Goal: Task Accomplishment & Management: Manage account settings

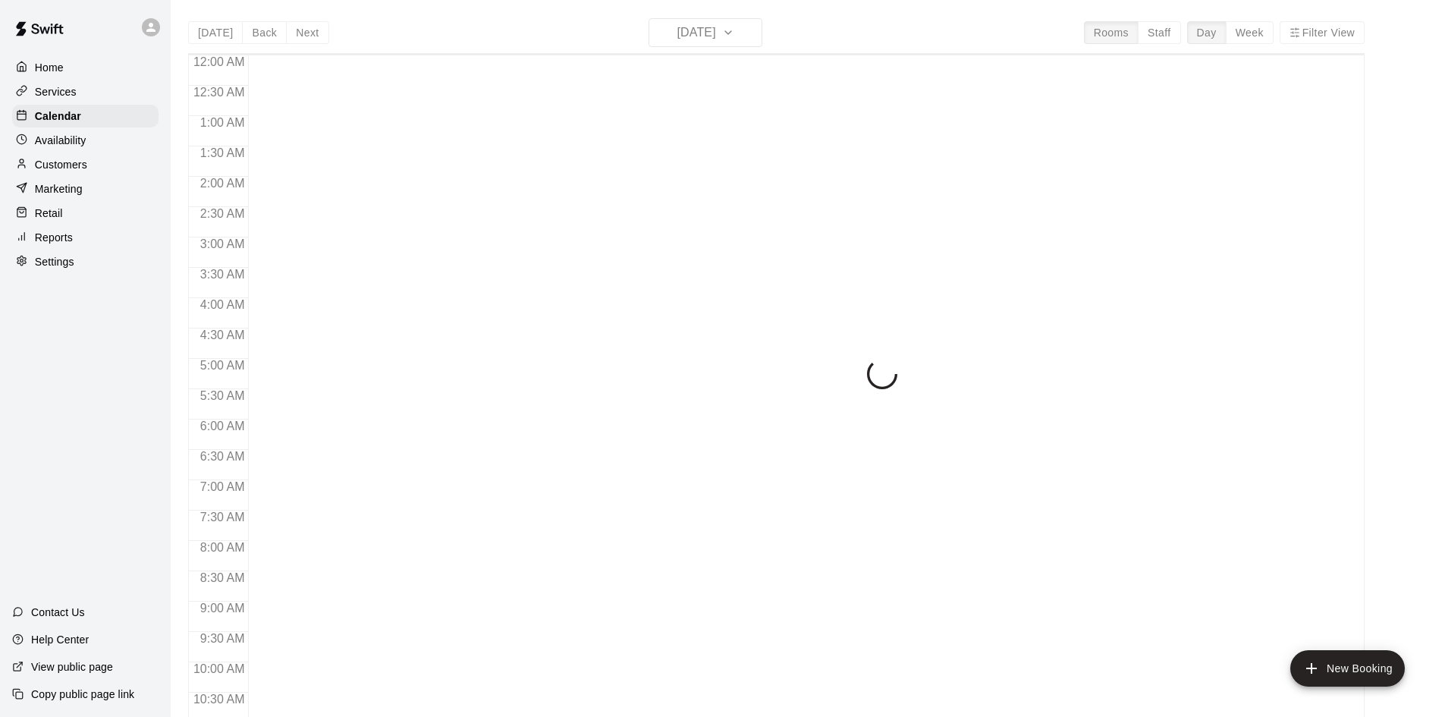
scroll to position [659, 0]
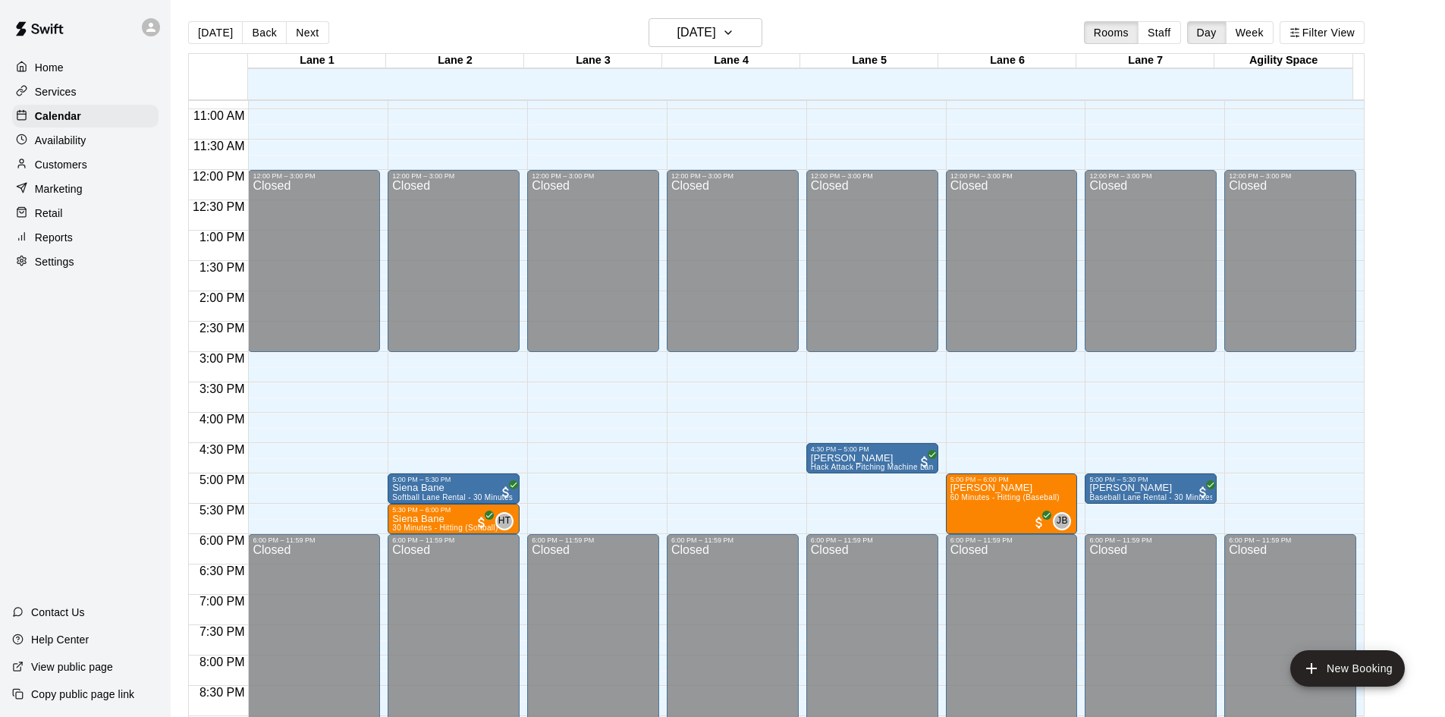
click at [71, 144] on p "Availability" at bounding box center [61, 140] width 52 height 15
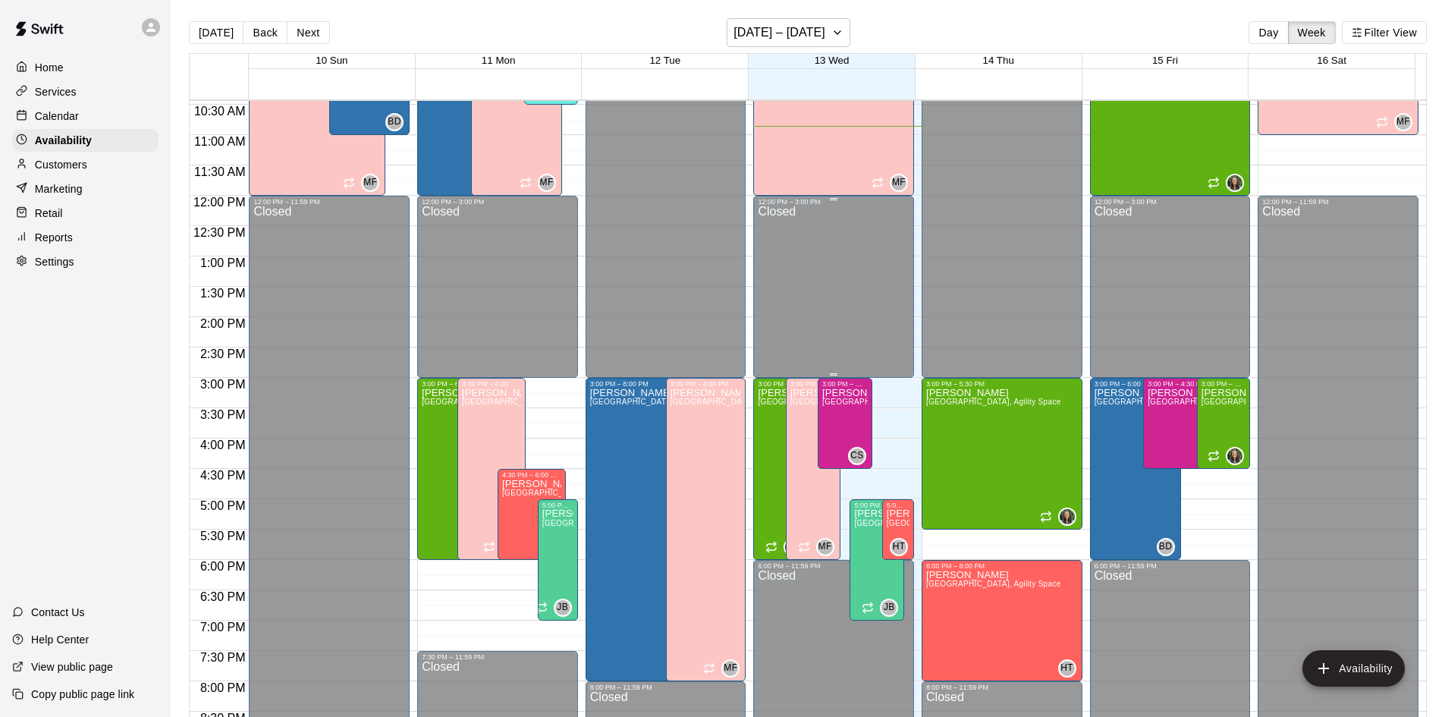
scroll to position [659, 0]
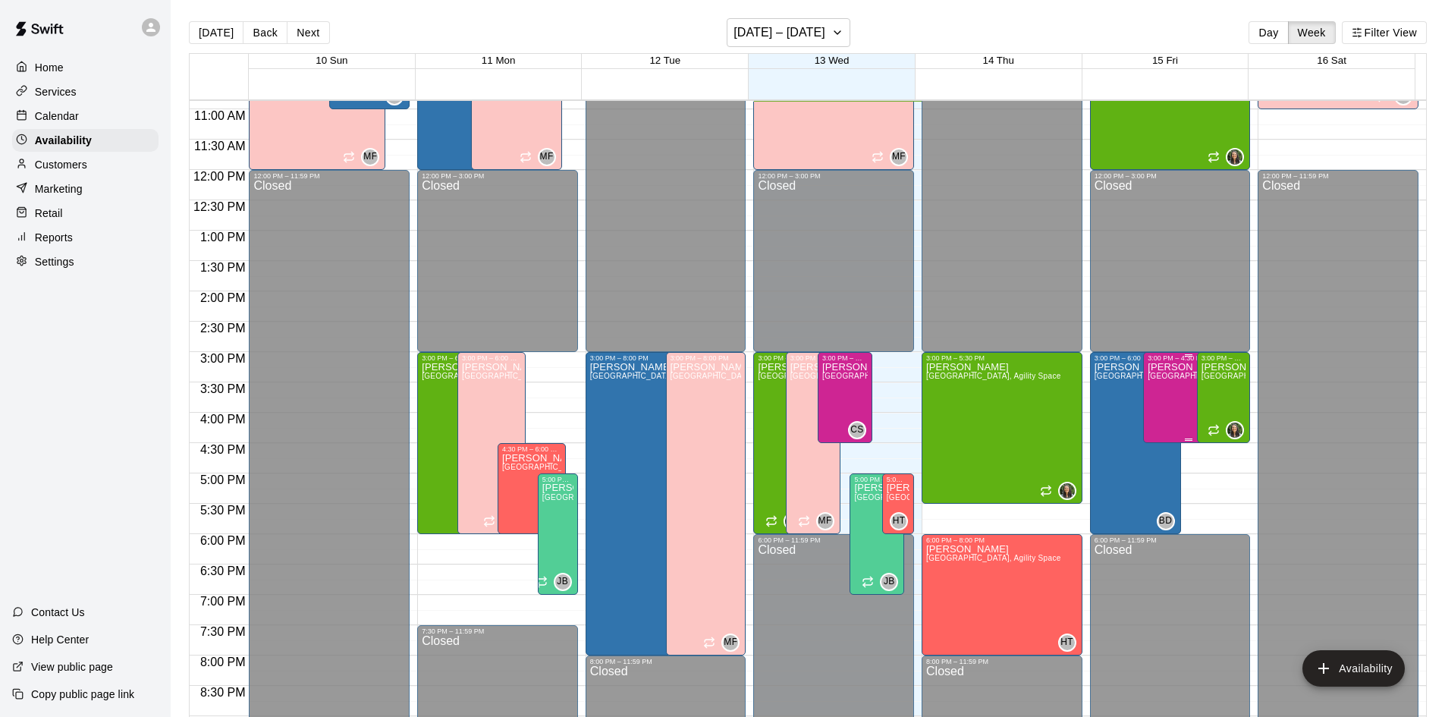
click at [1156, 384] on div "Cayden [GEOGRAPHIC_DATA]" at bounding box center [1189, 720] width 82 height 717
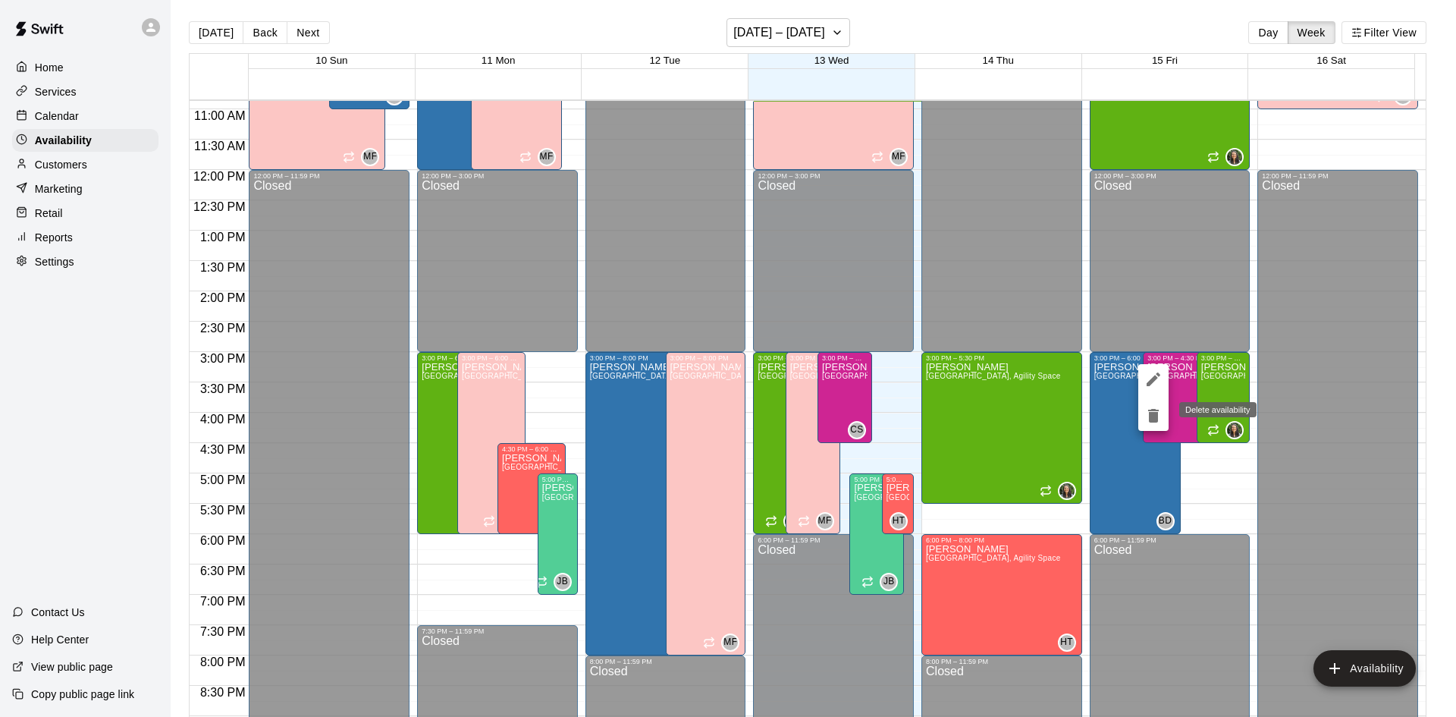
click at [1152, 414] on icon "delete" at bounding box center [1153, 416] width 11 height 14
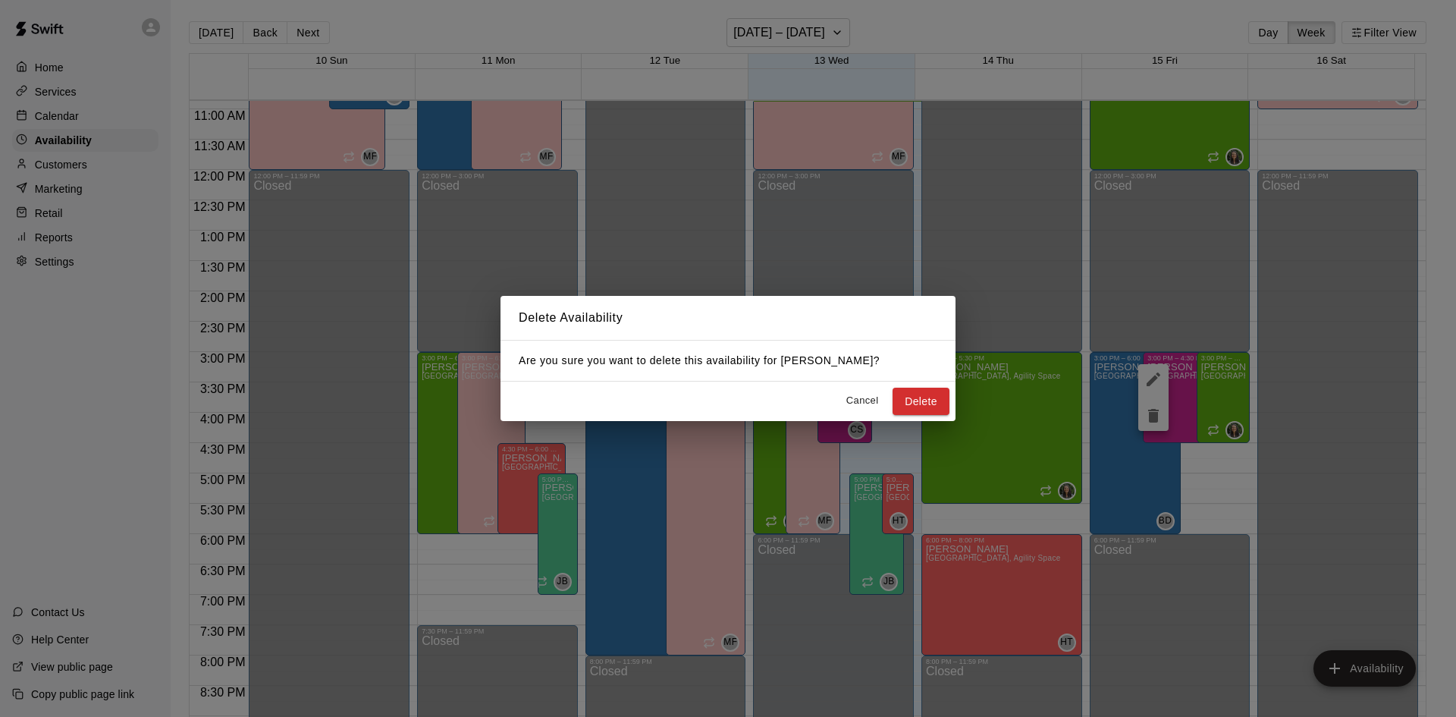
click at [933, 407] on button "Delete" at bounding box center [921, 402] width 57 height 28
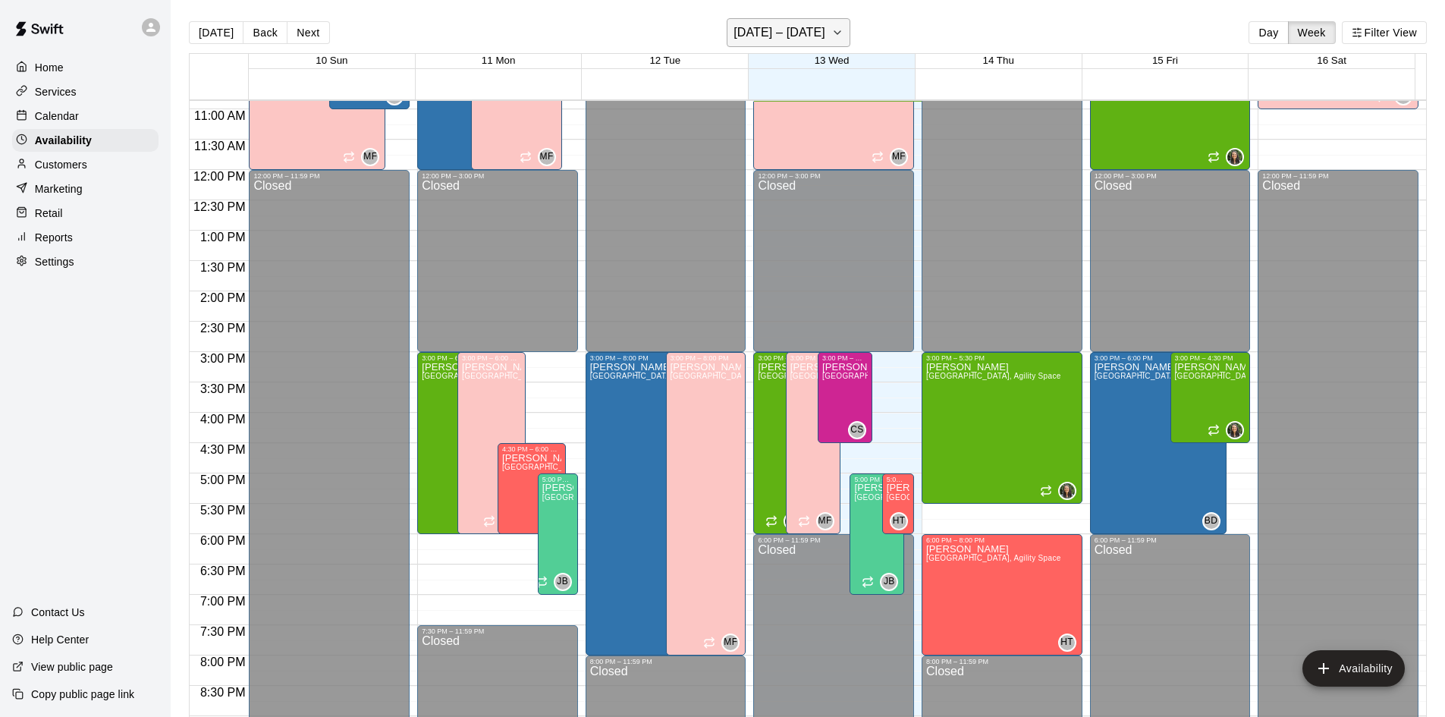
click at [831, 33] on icon "button" at bounding box center [837, 33] width 12 height 18
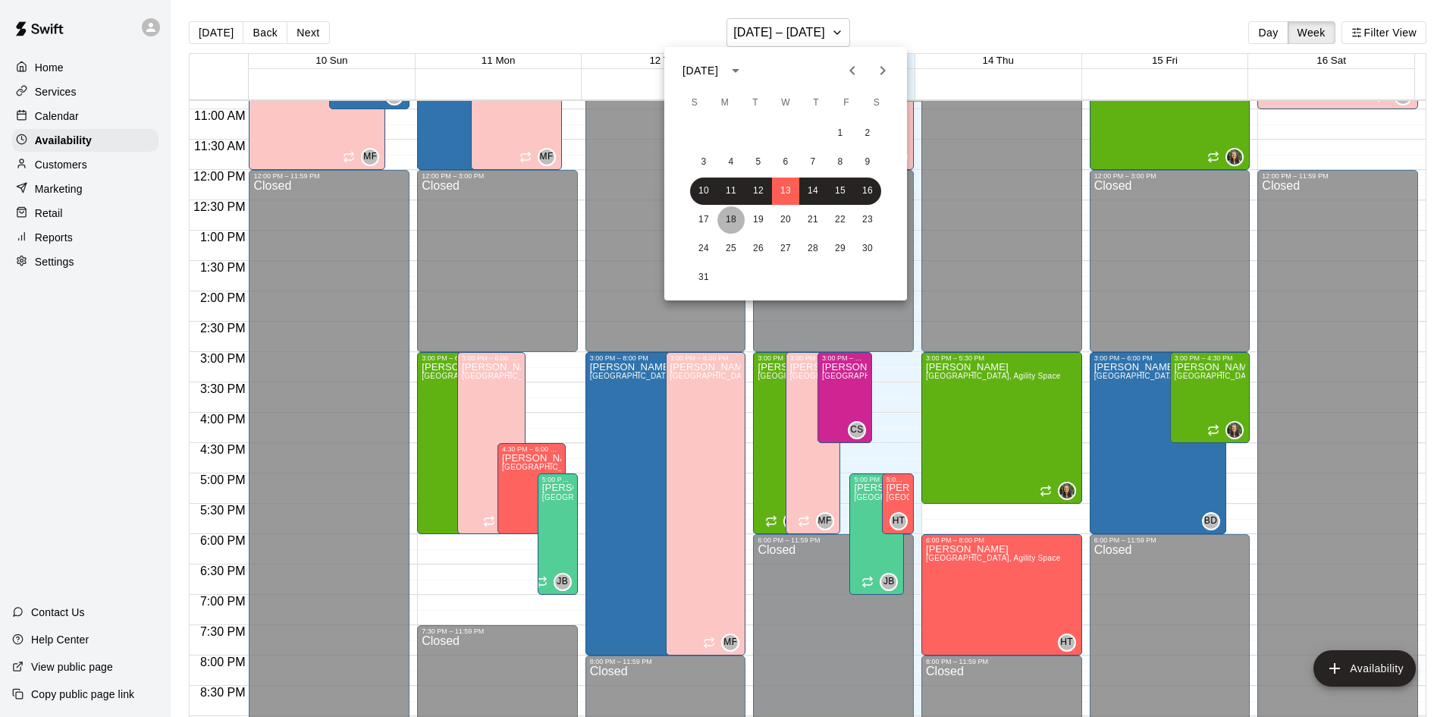
click at [731, 219] on button "18" at bounding box center [731, 219] width 27 height 27
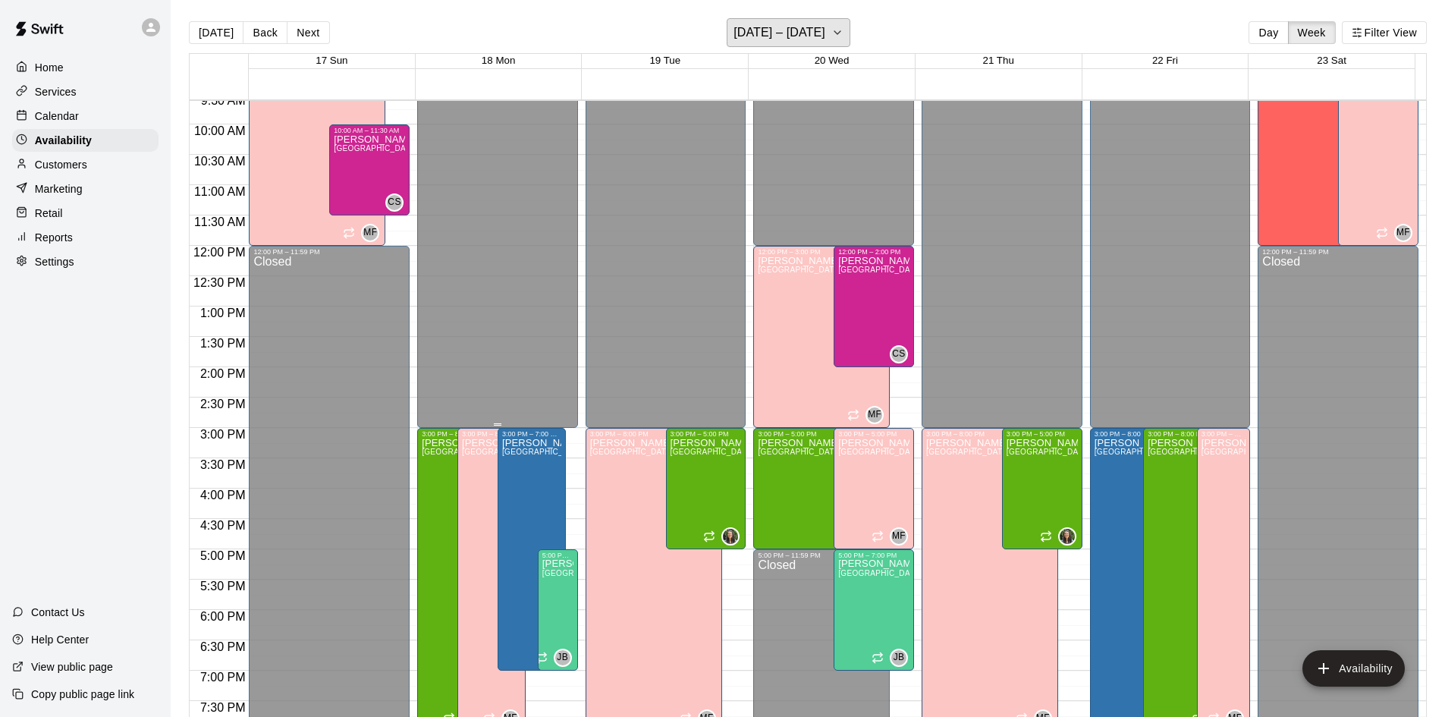
scroll to position [507, 0]
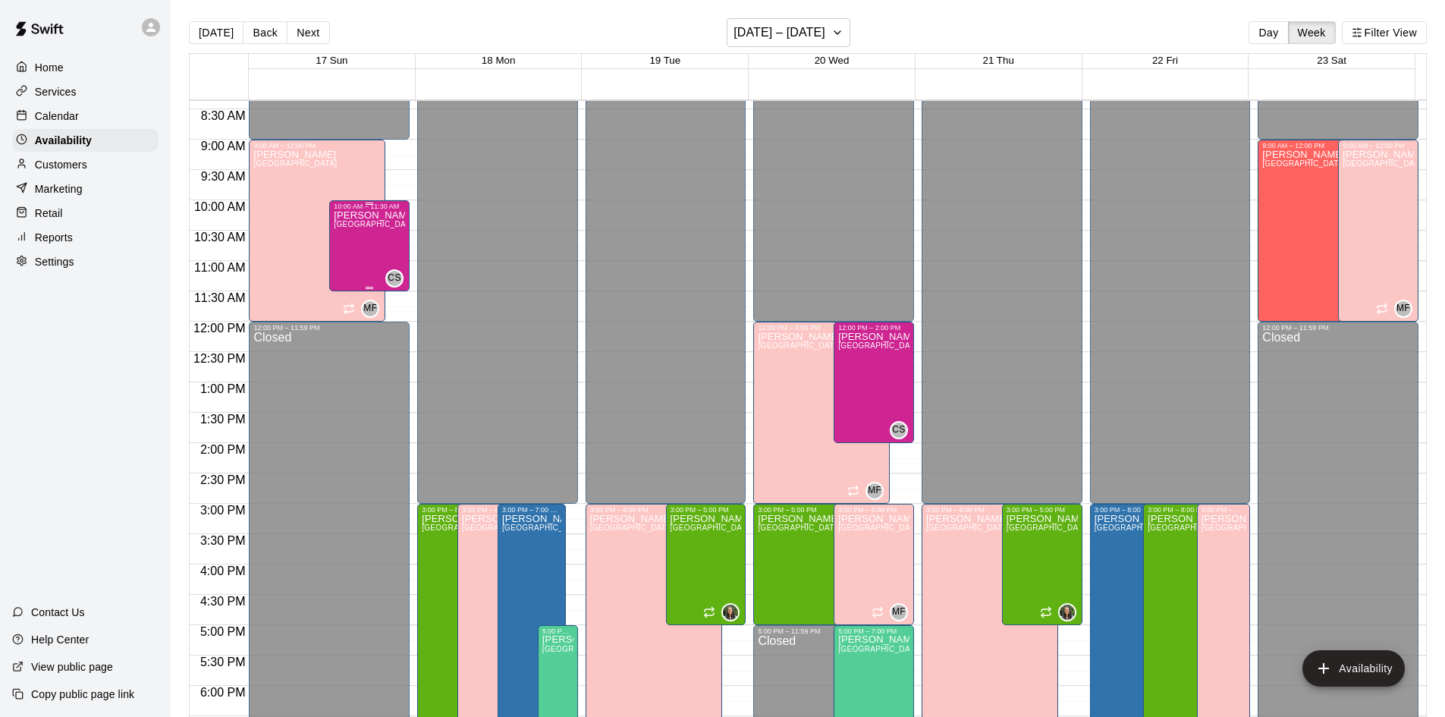
click at [357, 228] on span "[GEOGRAPHIC_DATA]" at bounding box center [375, 224] width 83 height 8
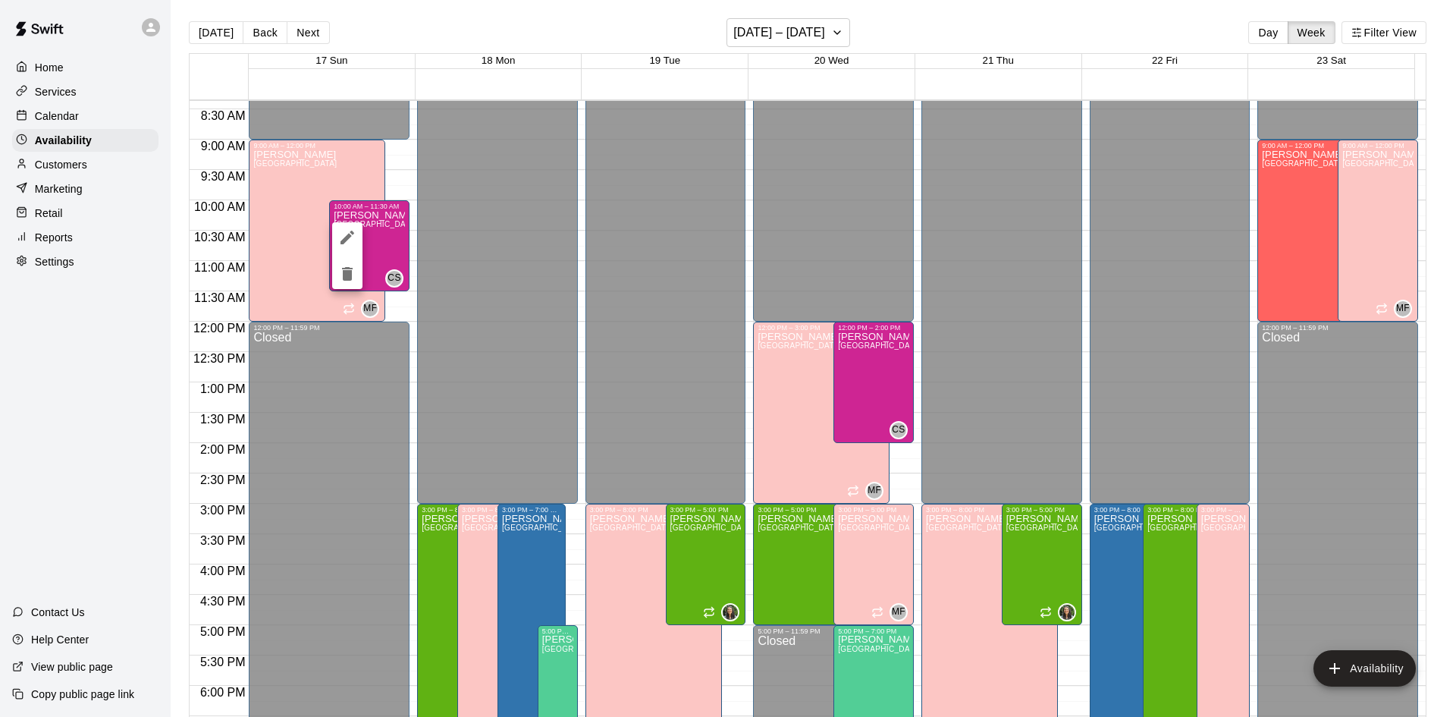
click at [482, 191] on div at bounding box center [728, 358] width 1456 height 717
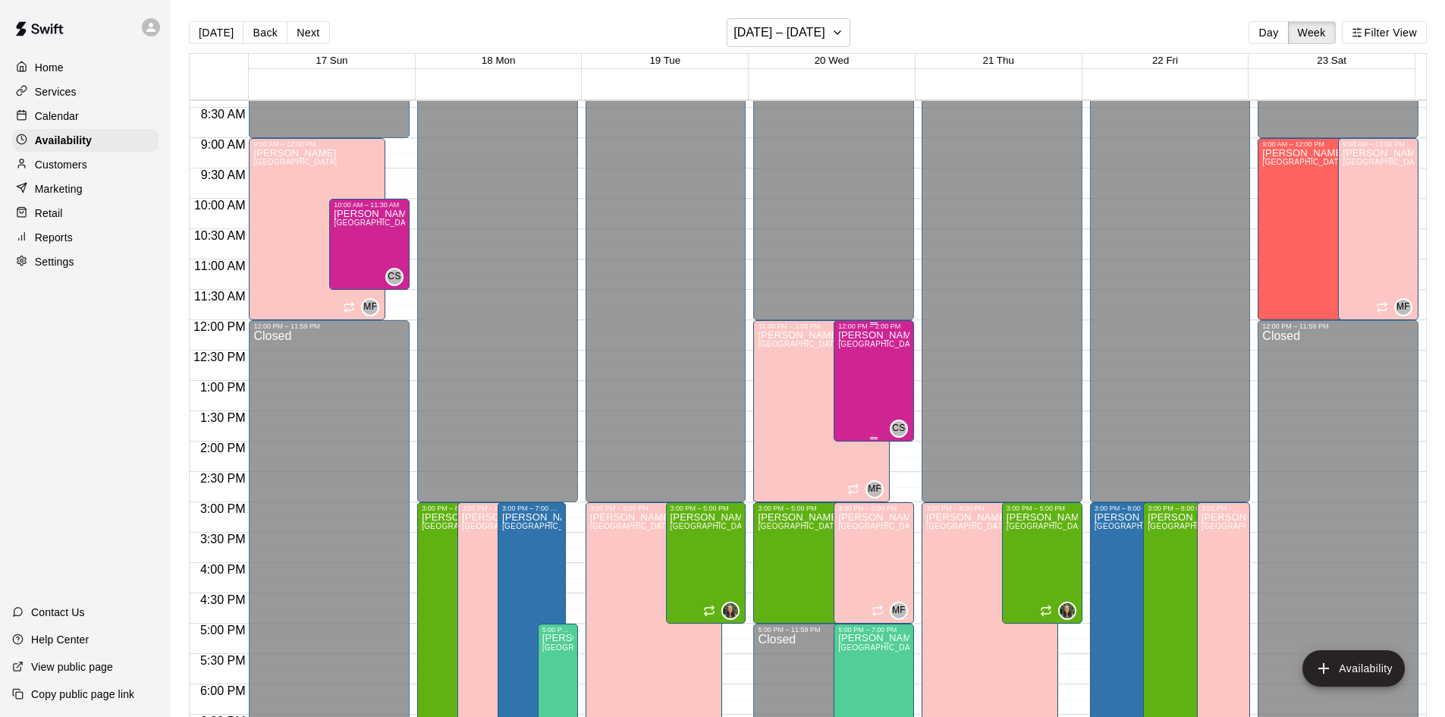
scroll to position [432, 0]
